Goal: Task Accomplishment & Management: Use online tool/utility

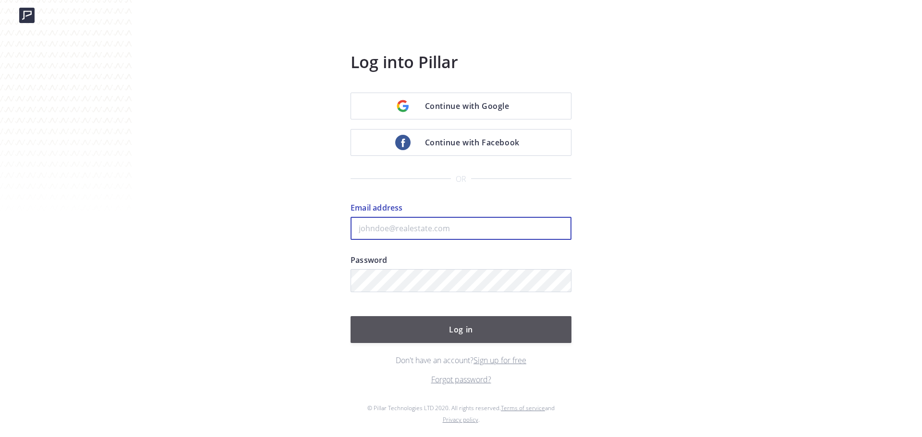
type input "[PERSON_NAME][EMAIL_ADDRESS][PERSON_NAME][DOMAIN_NAME]"
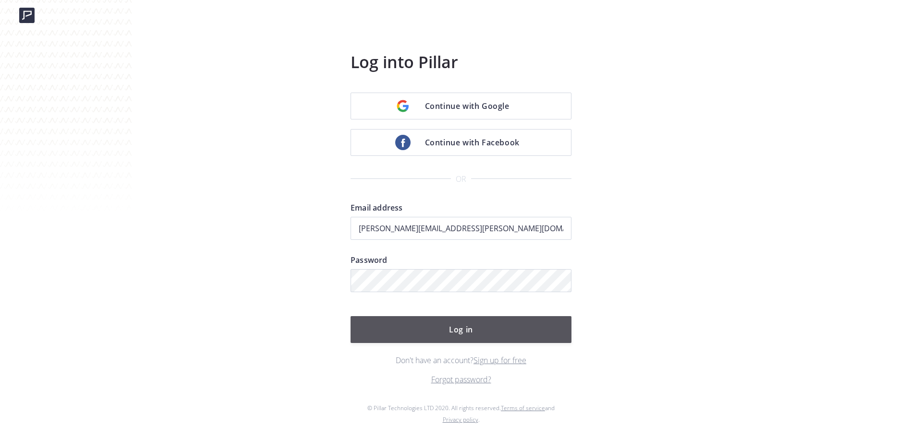
click at [481, 334] on button "Log in" at bounding box center [461, 329] width 221 height 27
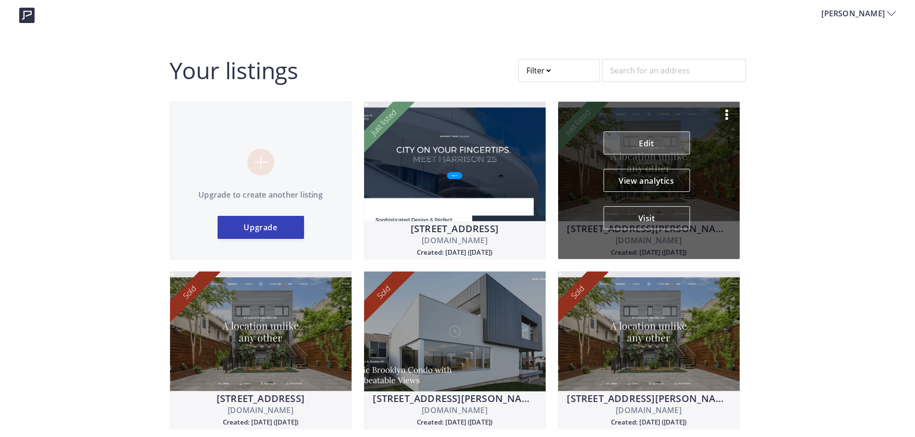
click at [668, 144] on link "Edit" at bounding box center [646, 143] width 86 height 23
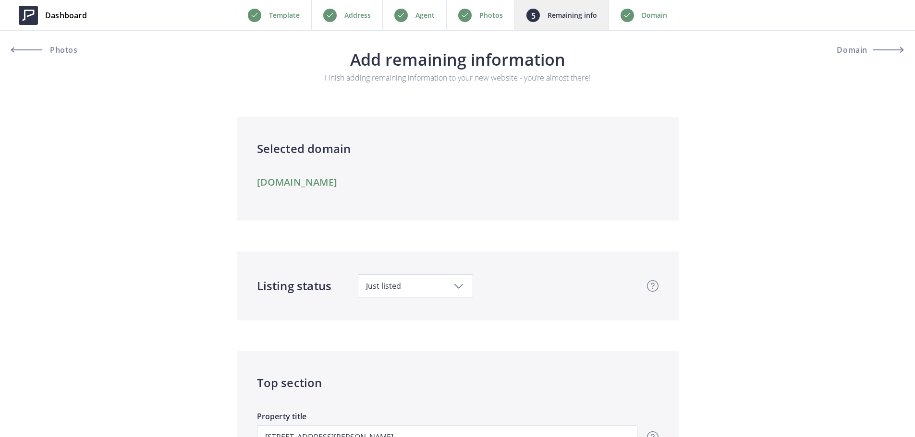
click at [412, 282] on span "Just listed" at bounding box center [415, 286] width 99 height 11
click at [400, 391] on span "Pending" at bounding box center [419, 391] width 108 height 20
type input "689,000"
click at [868, 46] on span "Domain" at bounding box center [869, 50] width 33 height 8
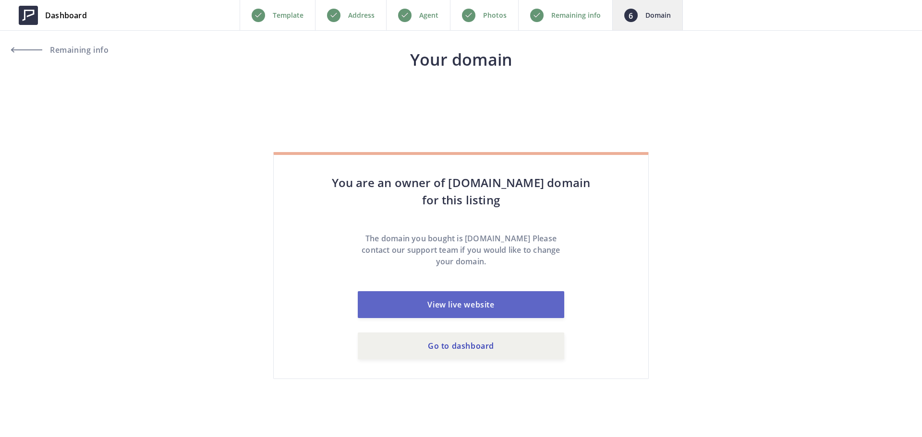
click at [538, 300] on link "View live website" at bounding box center [461, 304] width 206 height 27
